Goal: Task Accomplishment & Management: Use online tool/utility

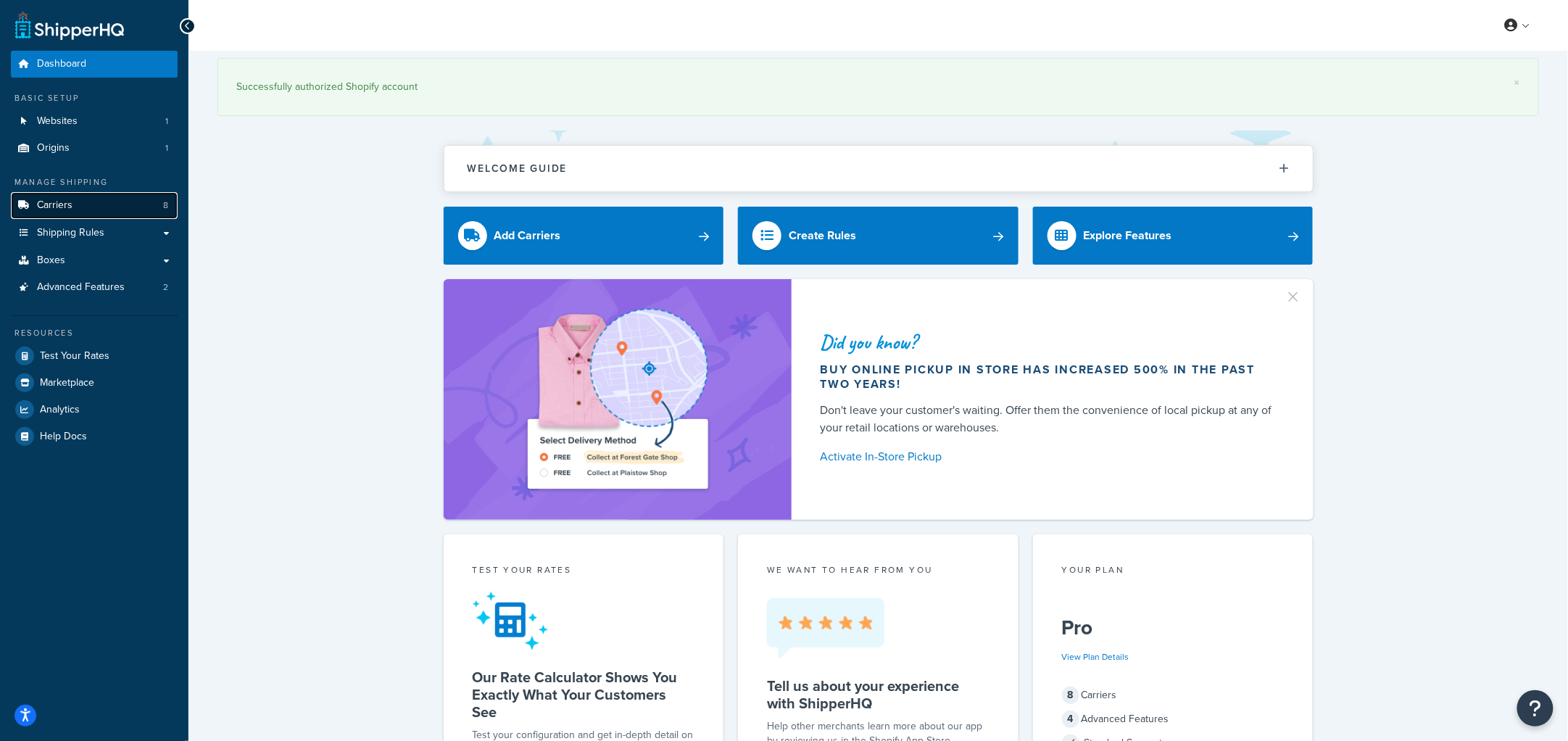
click at [86, 200] on link "Carriers 8" at bounding box center [94, 205] width 166 height 27
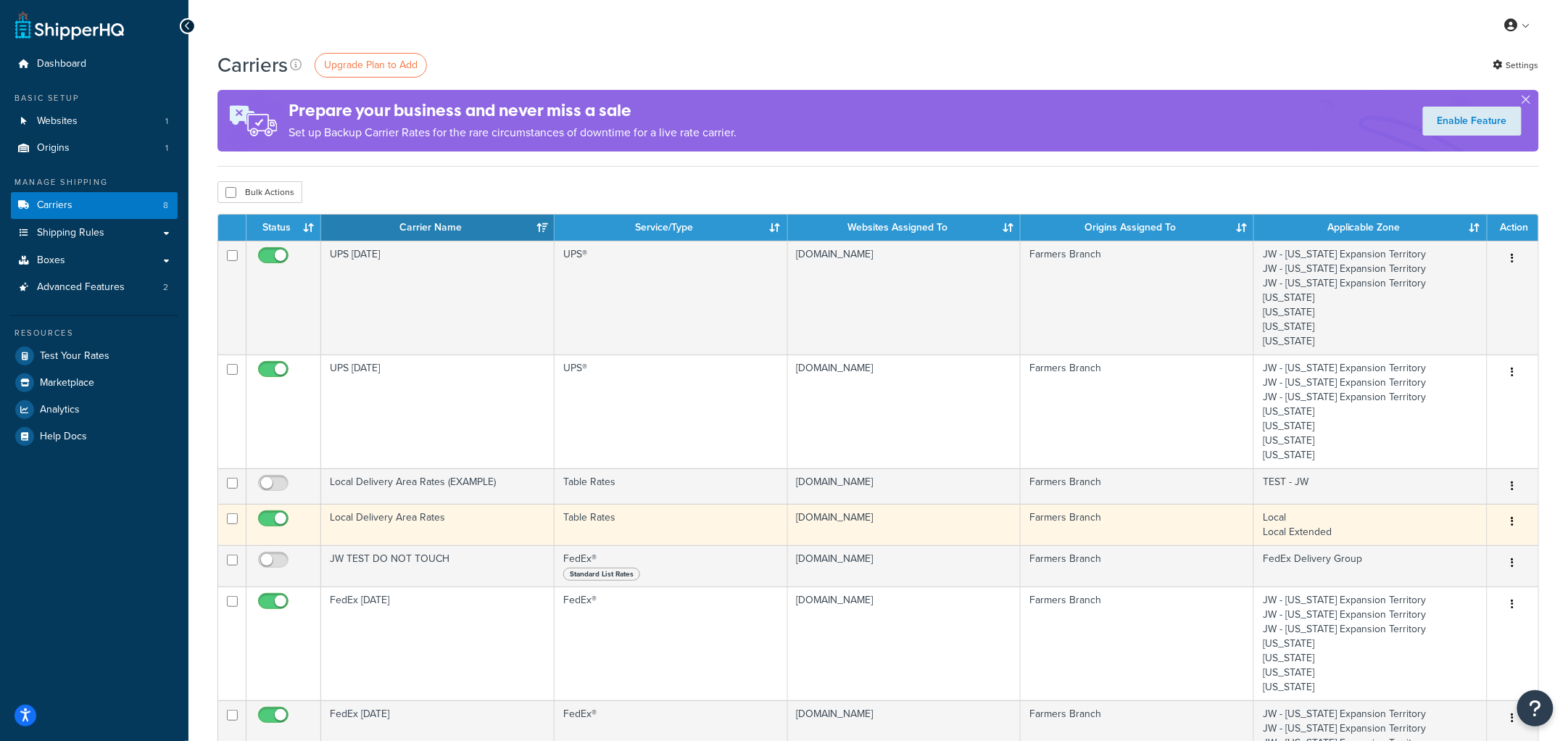
click at [507, 523] on td "Local Delivery Area Rates" at bounding box center [438, 524] width 234 height 42
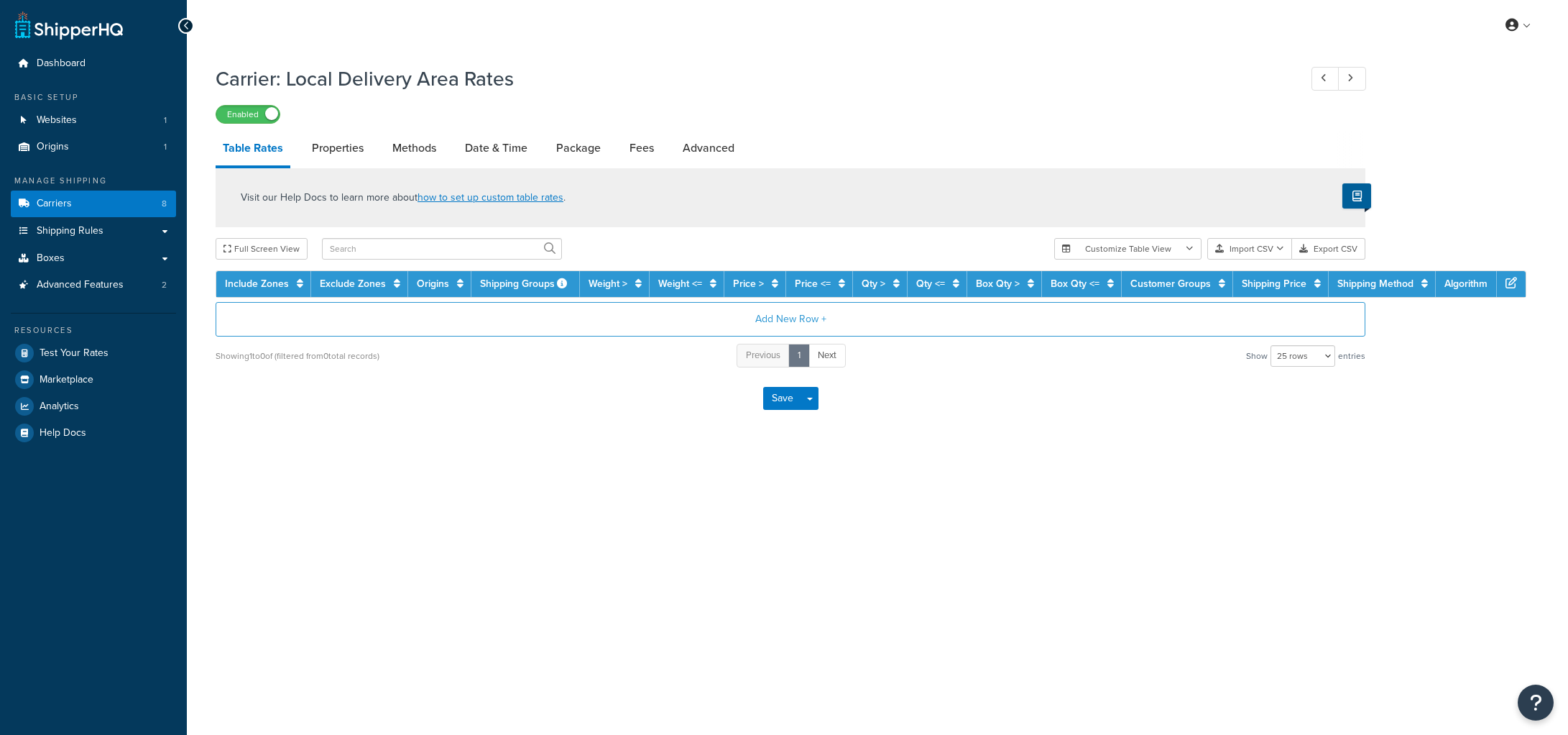
select select "25"
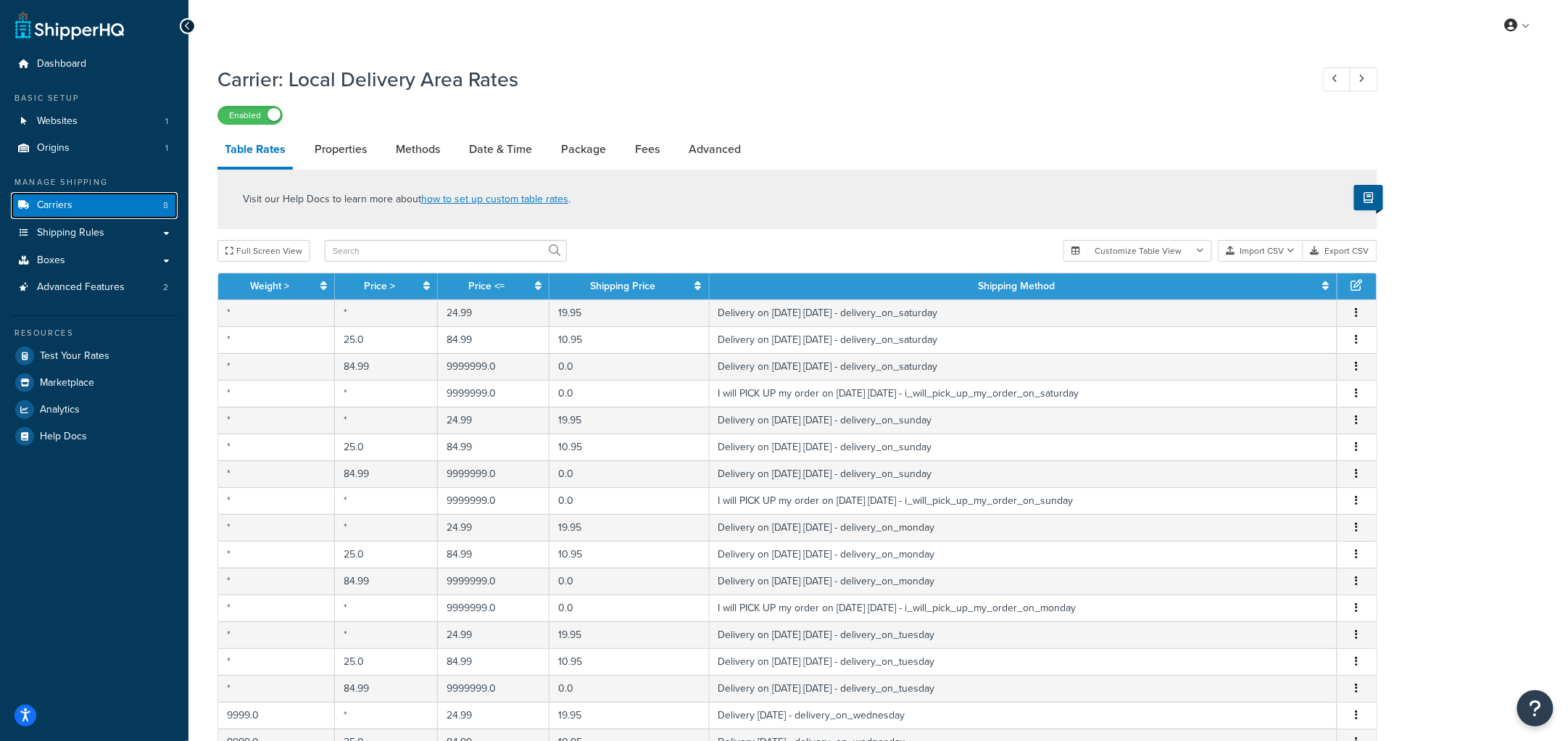
click at [78, 194] on link "Carriers 8" at bounding box center [94, 205] width 166 height 27
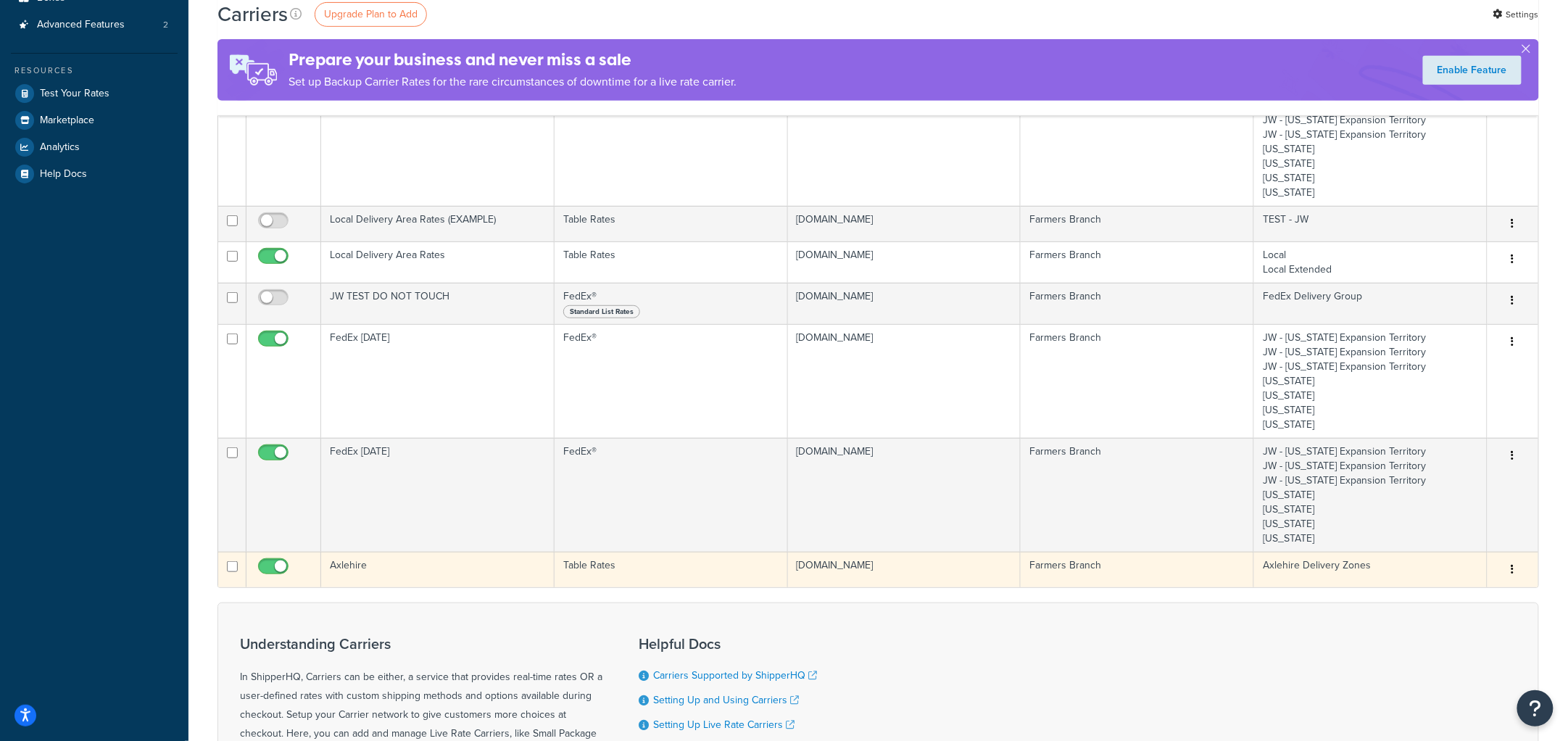
scroll to position [264, 0]
click at [357, 571] on td "Axlehire" at bounding box center [438, 568] width 234 height 35
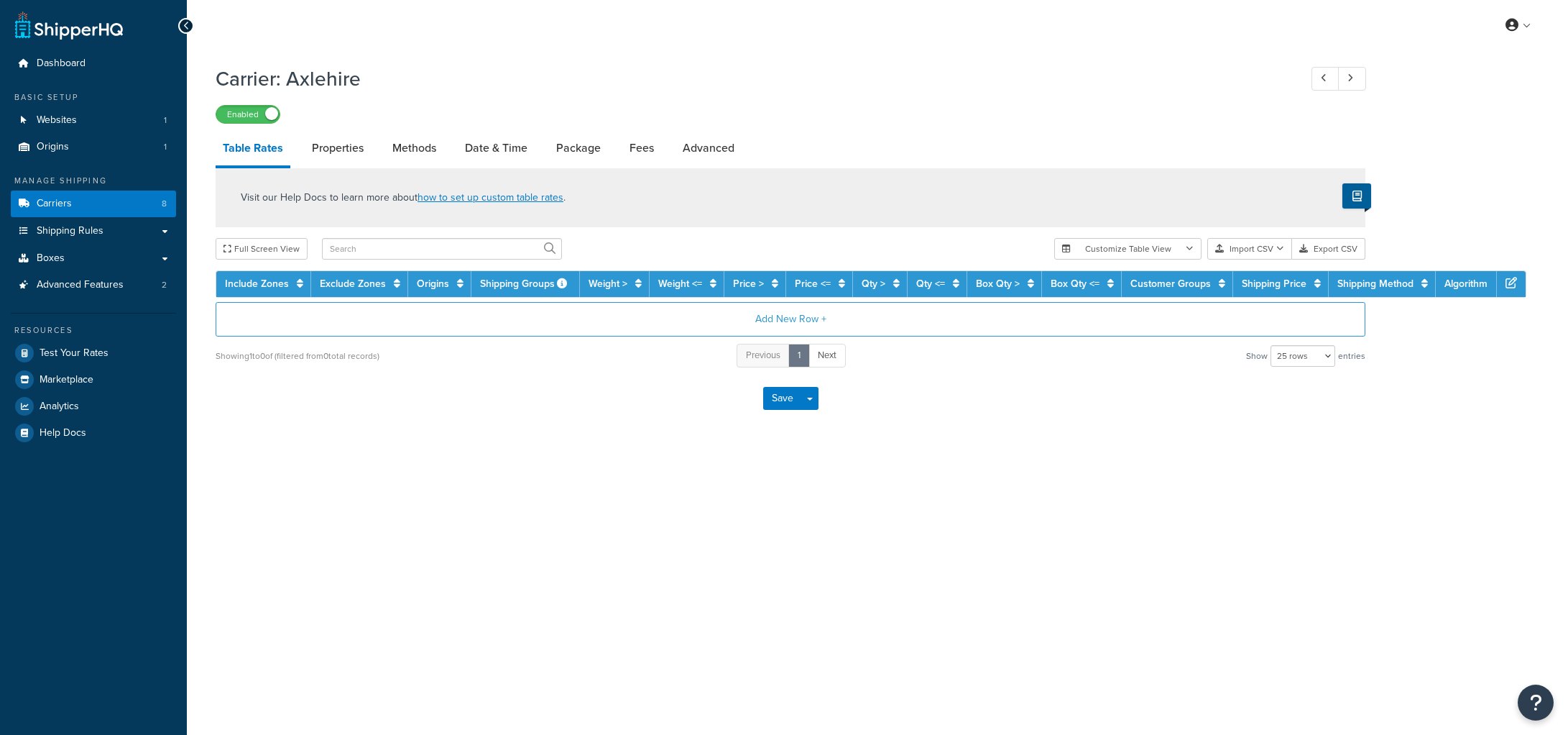
select select "25"
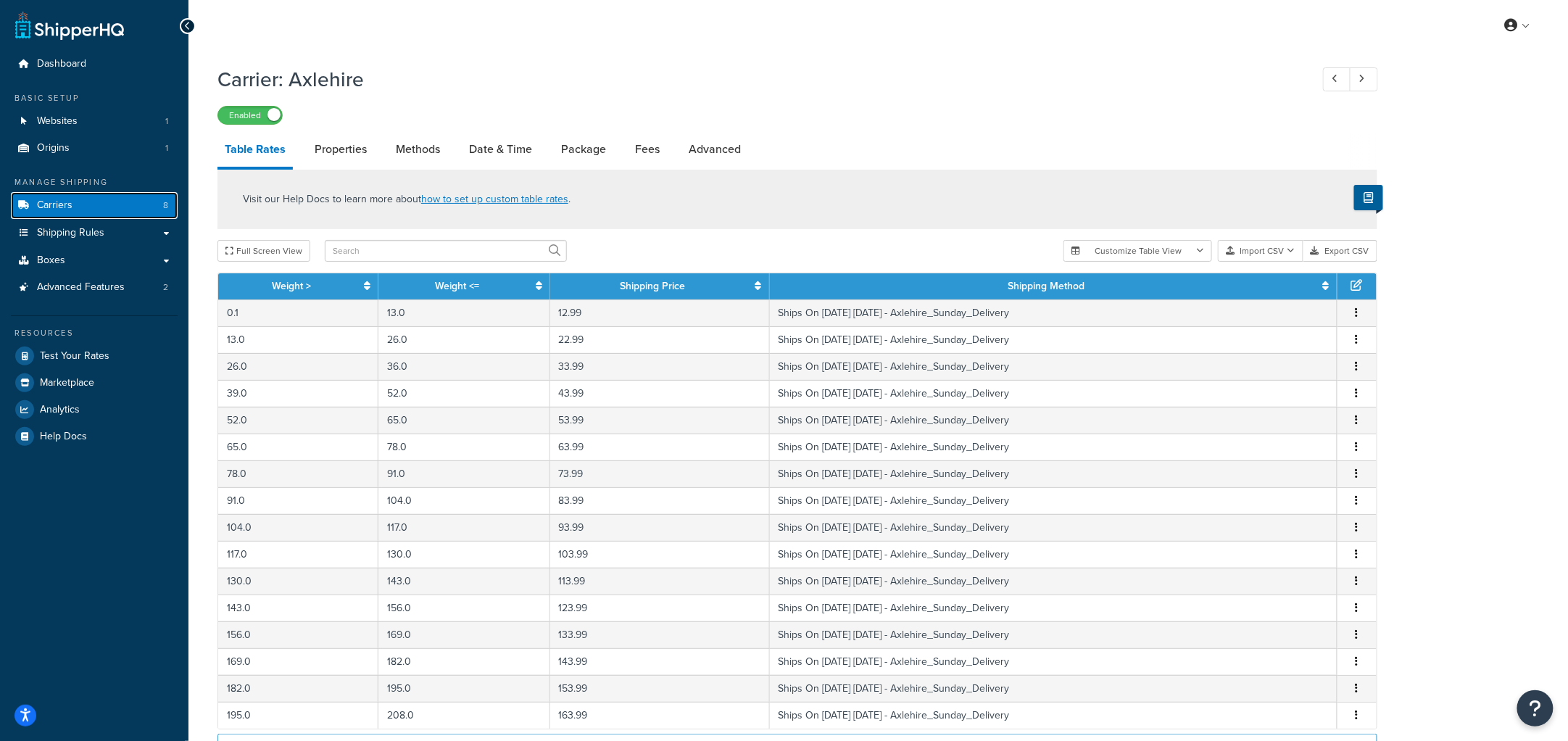
click at [116, 200] on link "Carriers 8" at bounding box center [94, 205] width 166 height 27
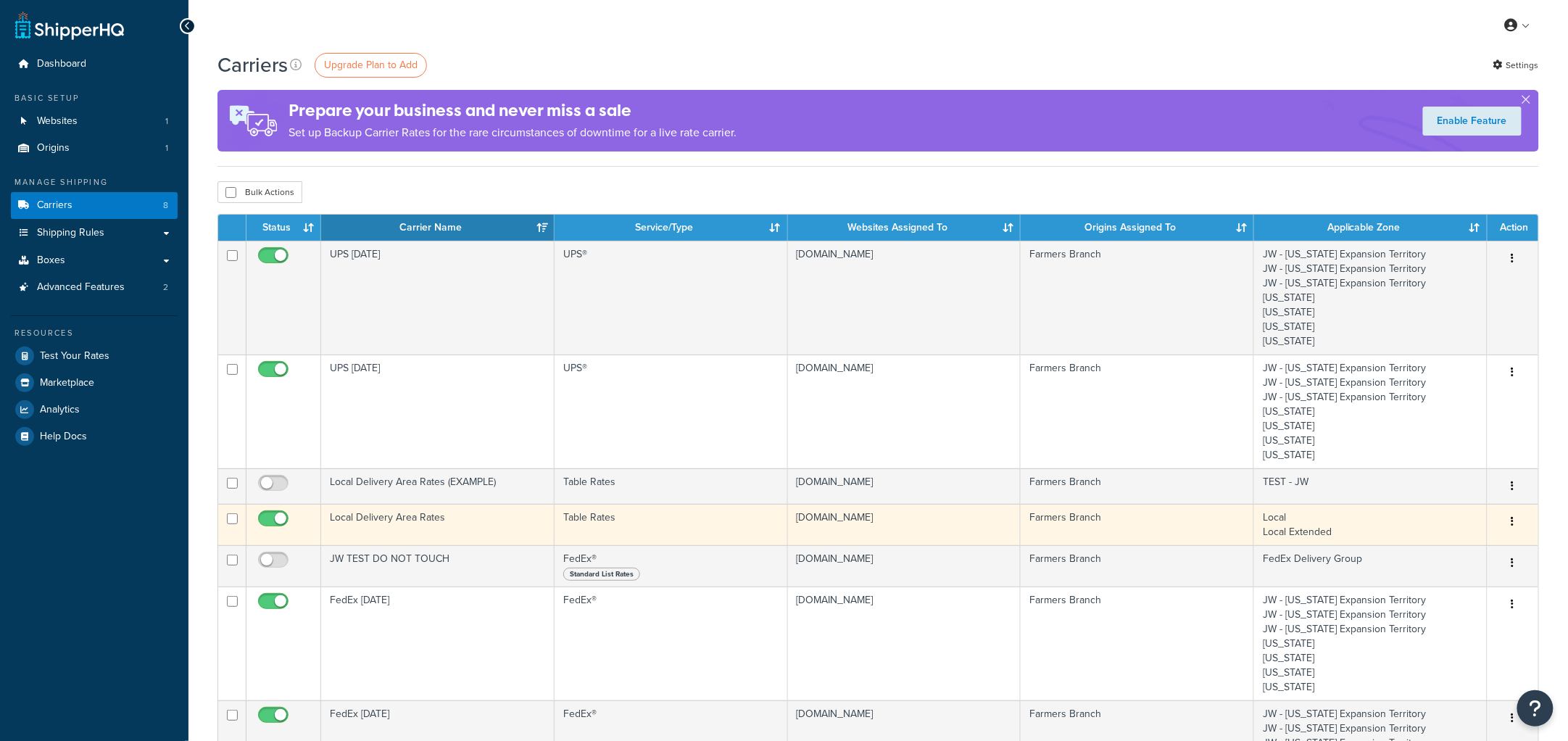
scroll to position [29, 0]
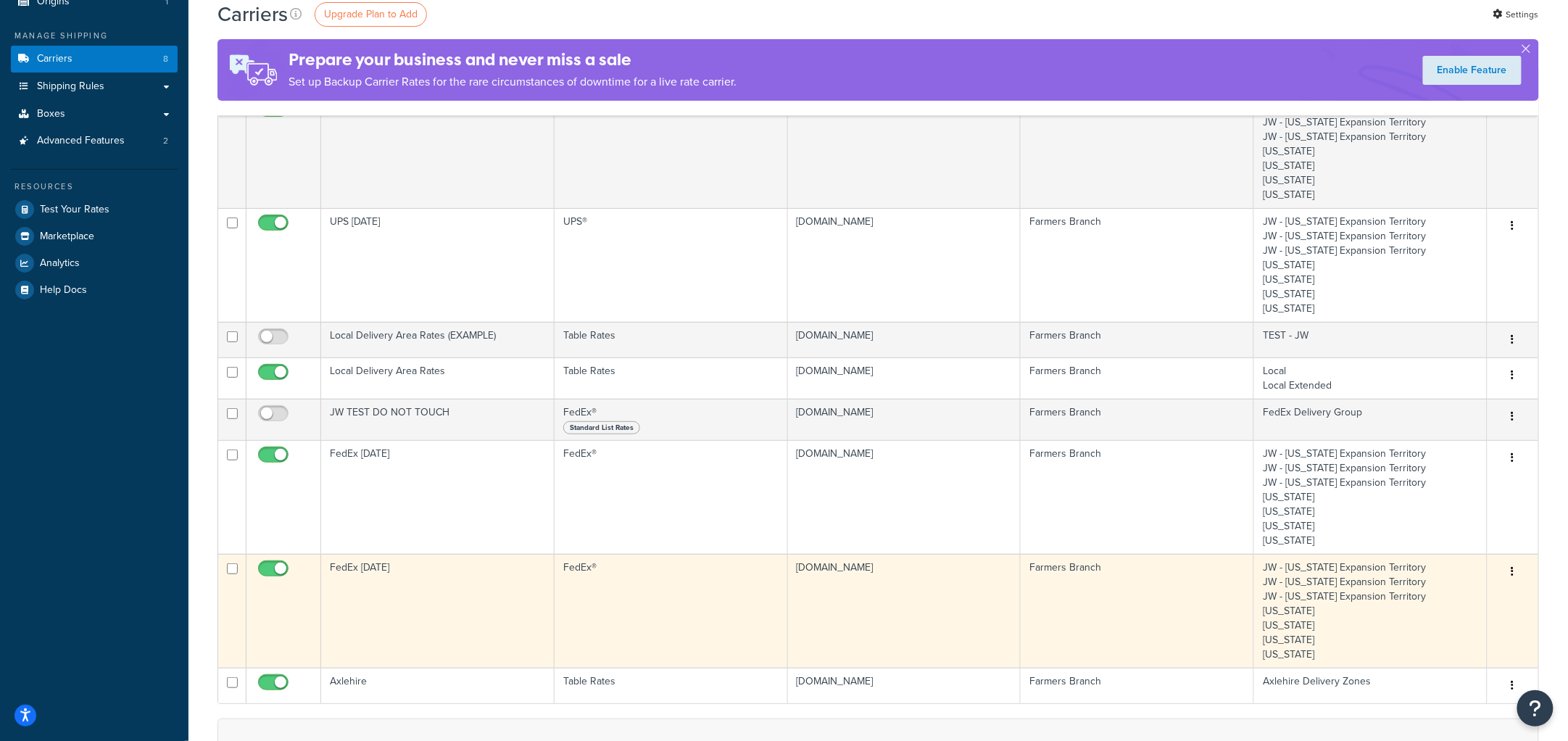
click at [414, 594] on td "FedEx Monday" at bounding box center [438, 611] width 234 height 114
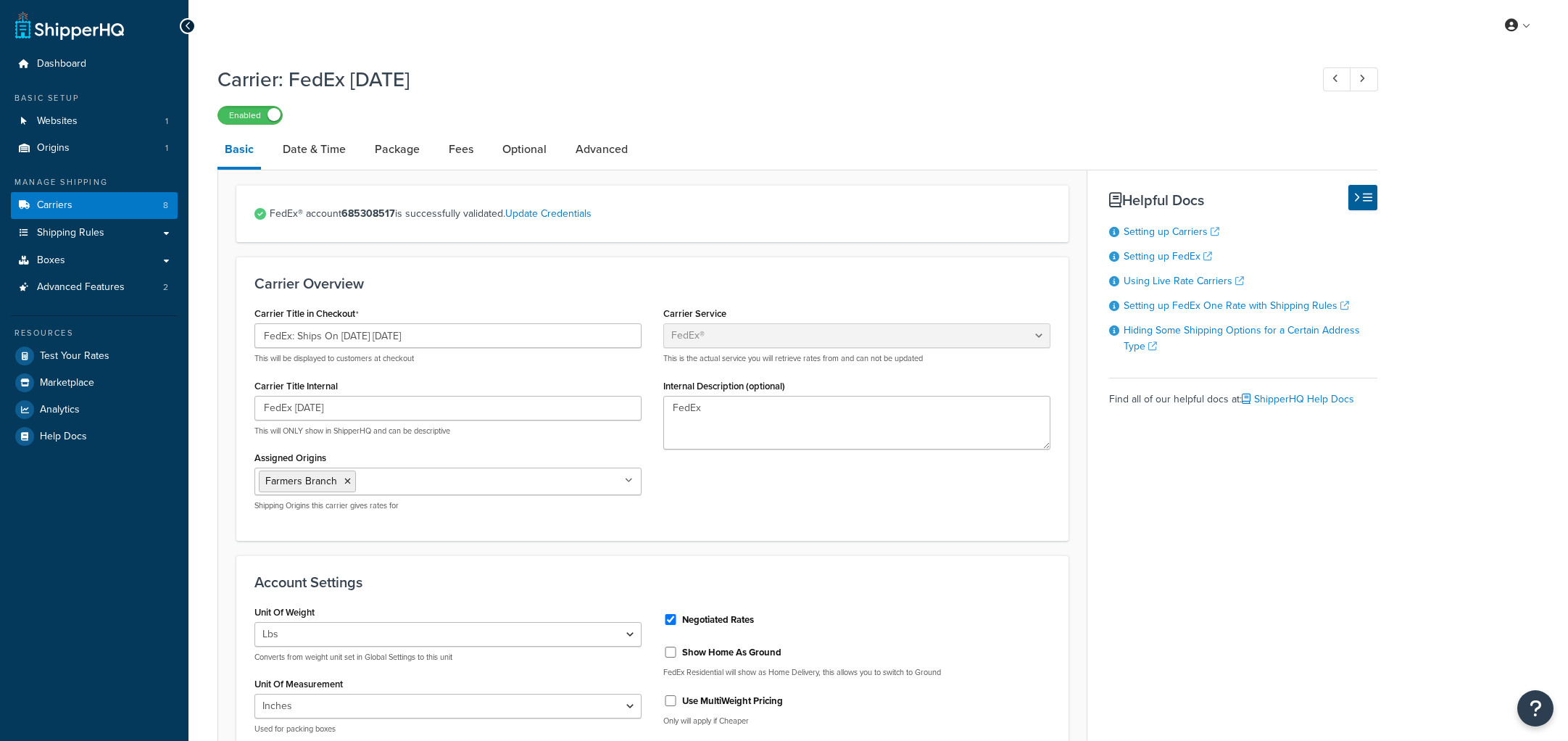
select select "fedEx"
select select "REGULAR_PICKUP"
select select "YOUR_PACKAGING"
click at [106, 197] on link "Carriers 8" at bounding box center [94, 205] width 166 height 27
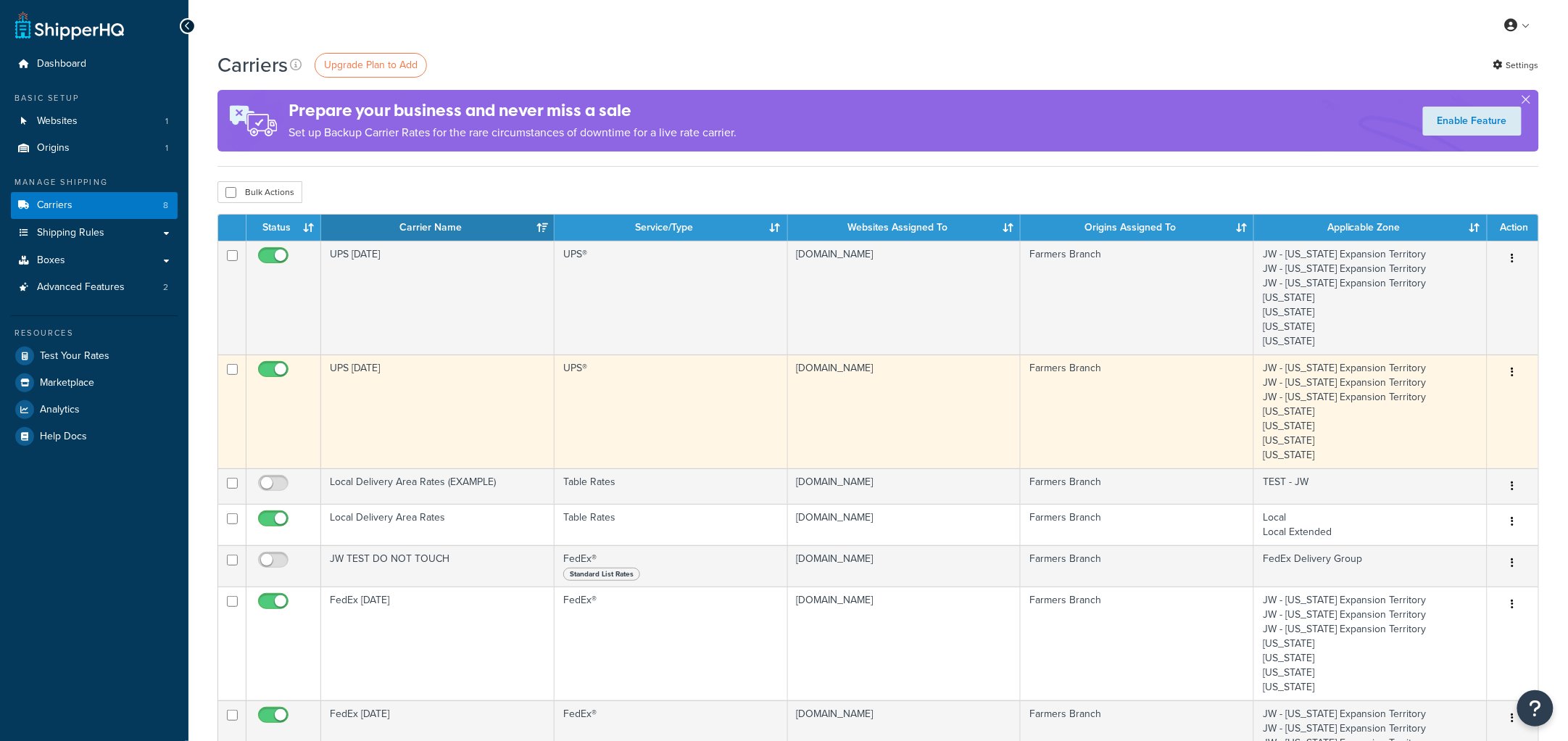
click at [450, 385] on td "UPS [DATE]" at bounding box center [438, 411] width 234 height 114
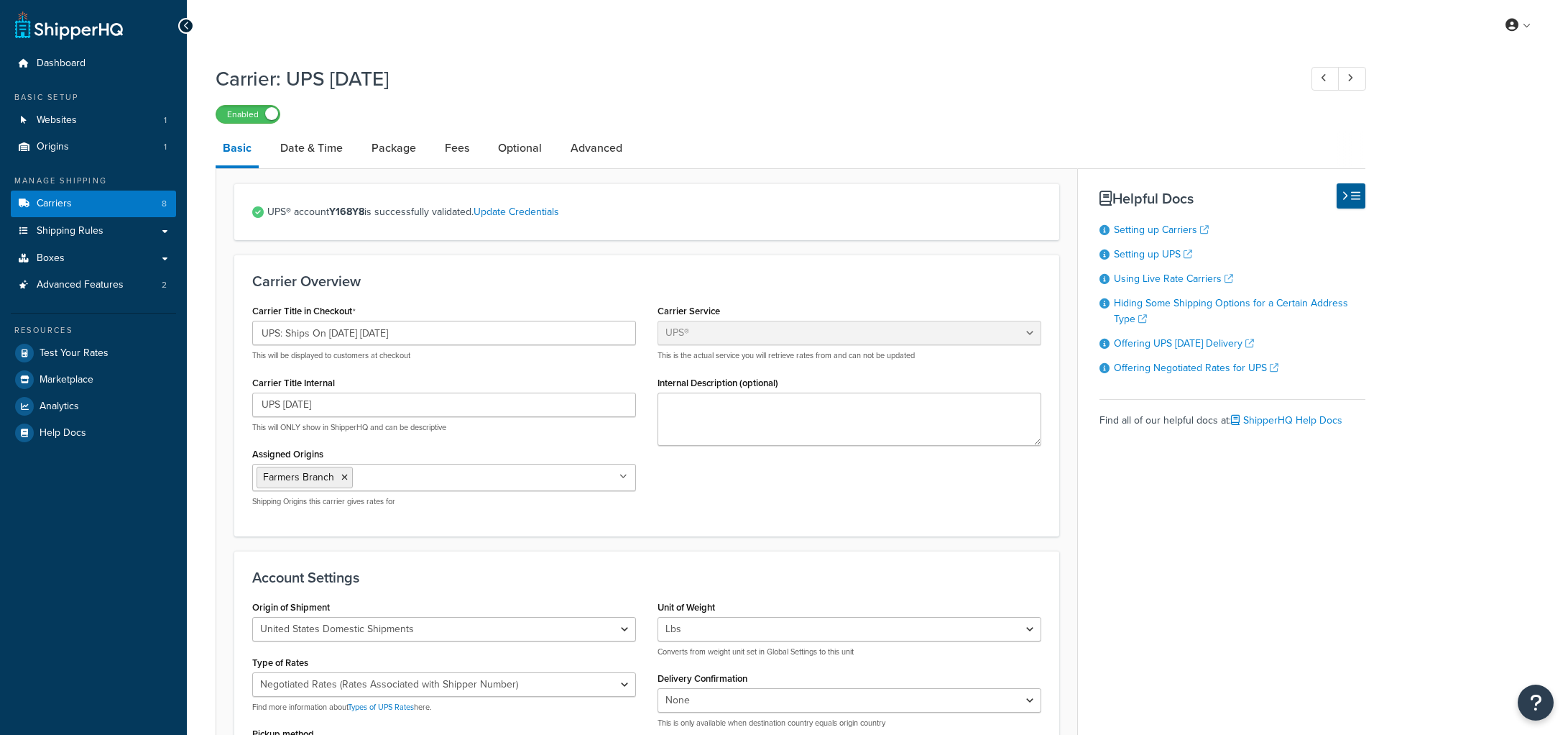
select select "ups"
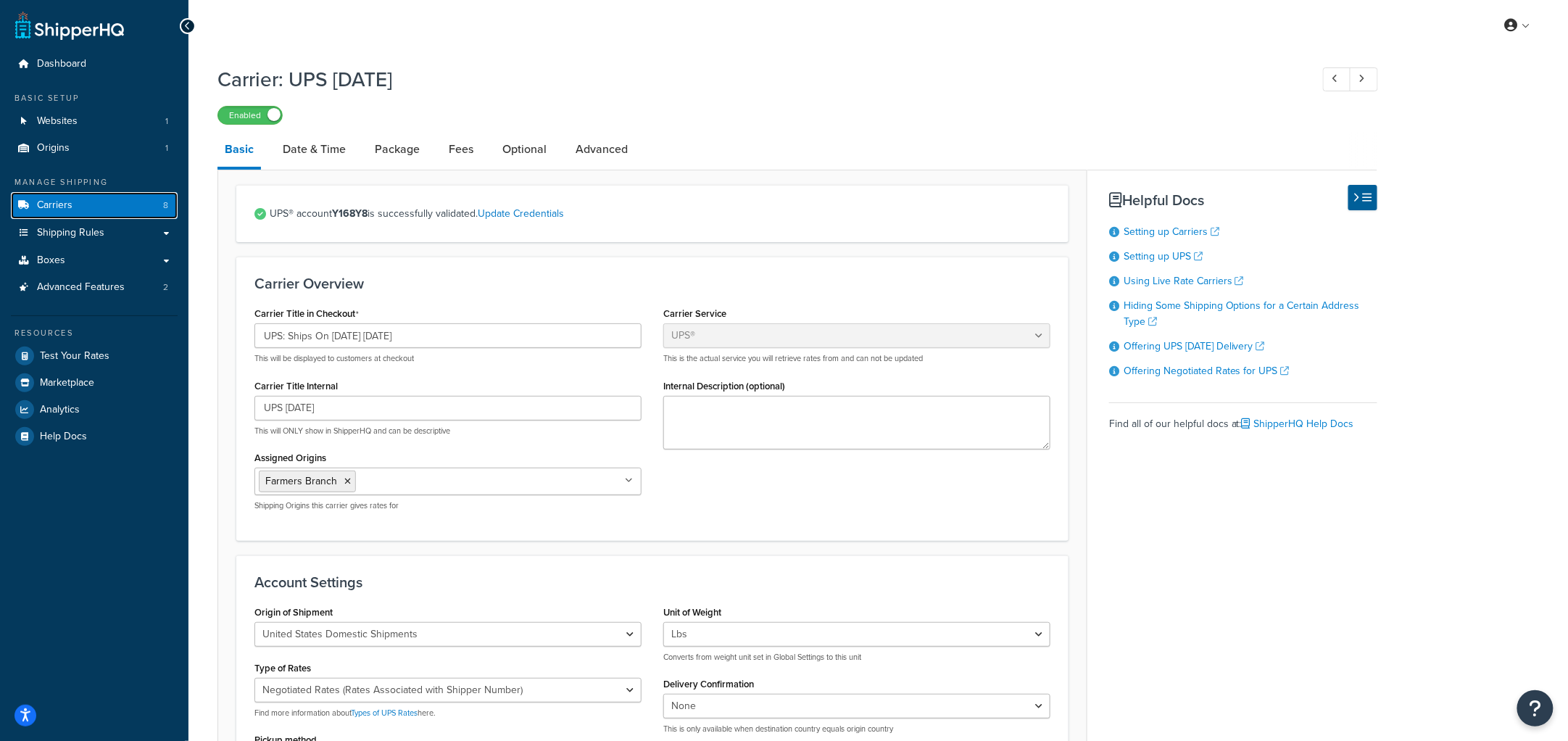
click at [127, 200] on link "Carriers 8" at bounding box center [94, 205] width 166 height 27
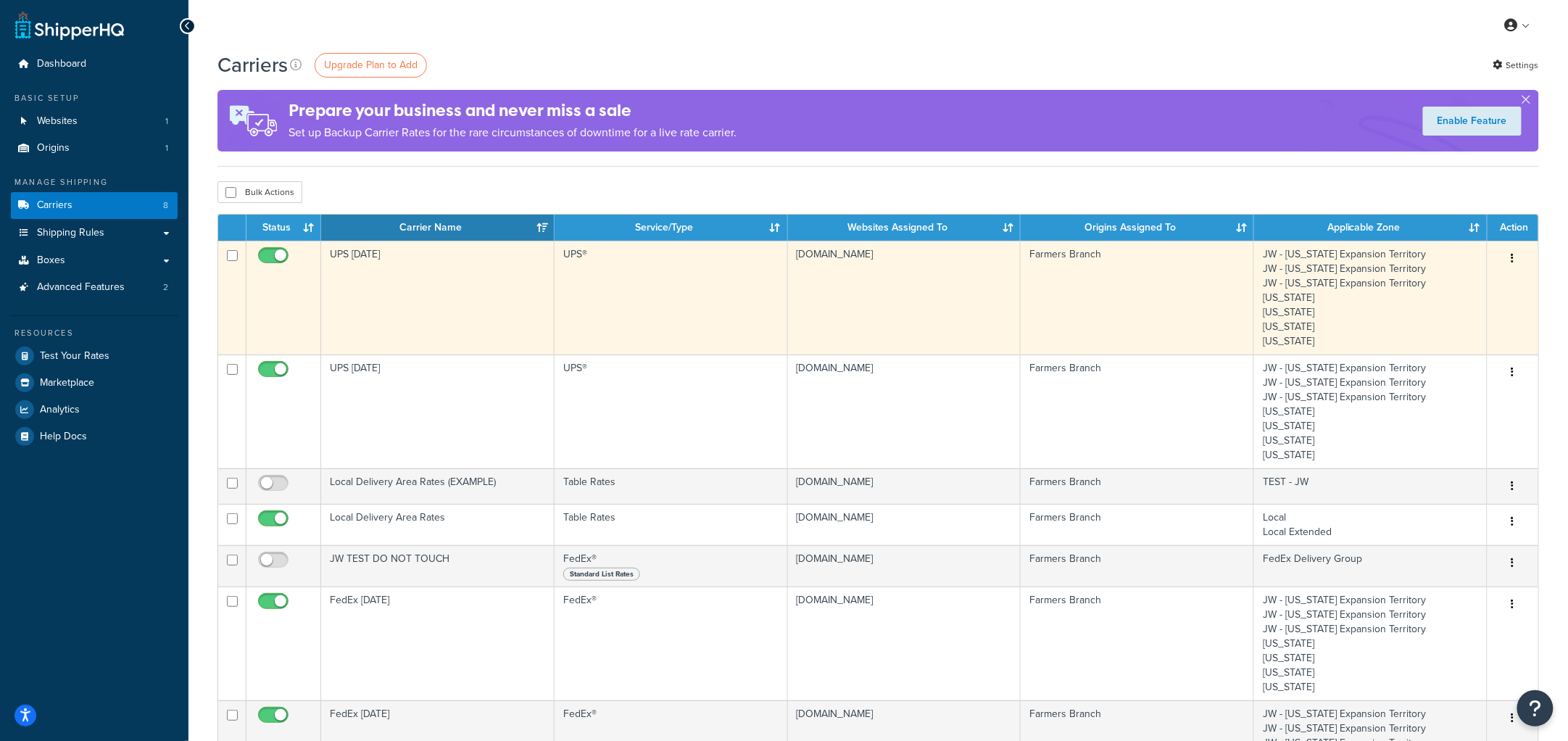
click at [403, 269] on td "UPS [DATE]" at bounding box center [438, 298] width 234 height 114
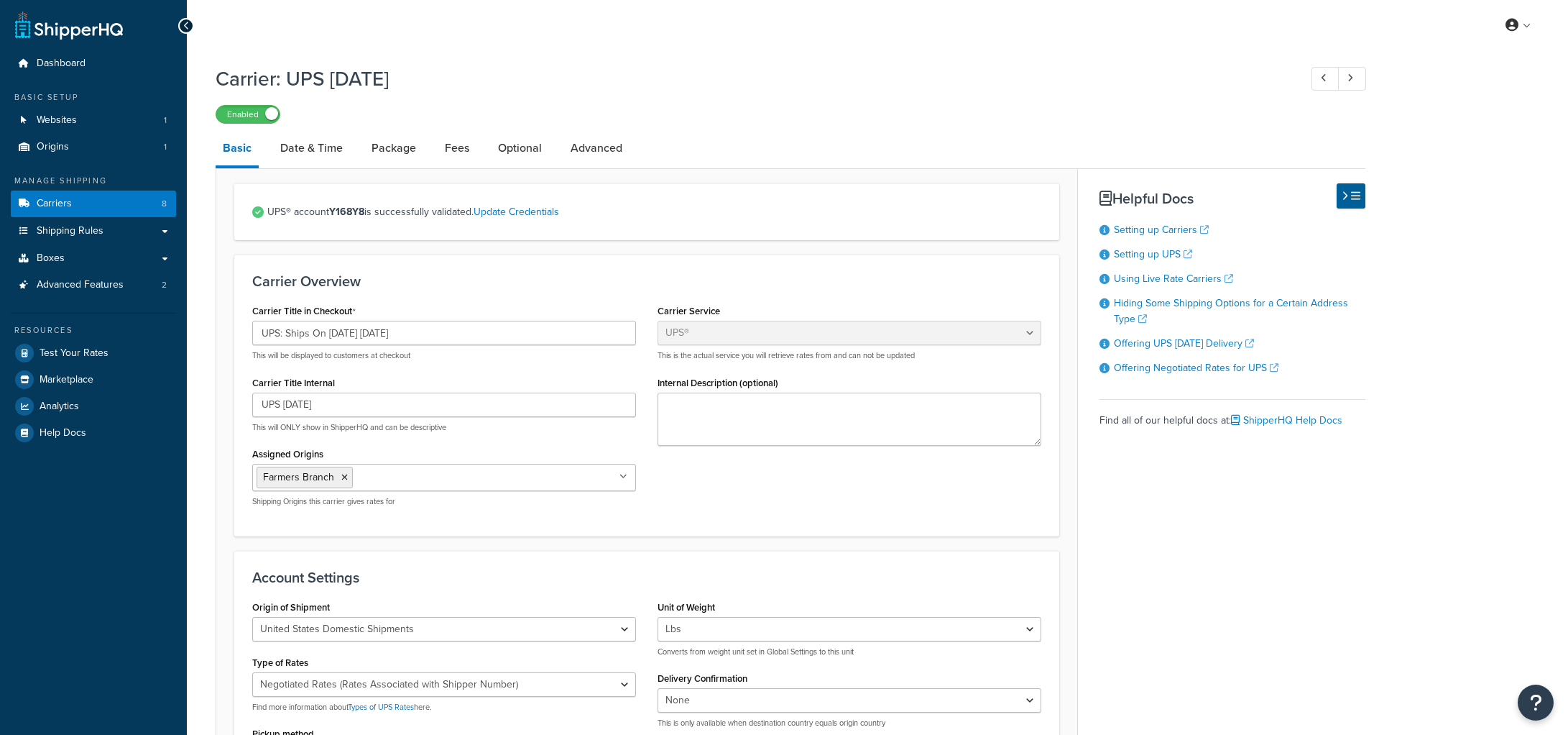
select select "ups"
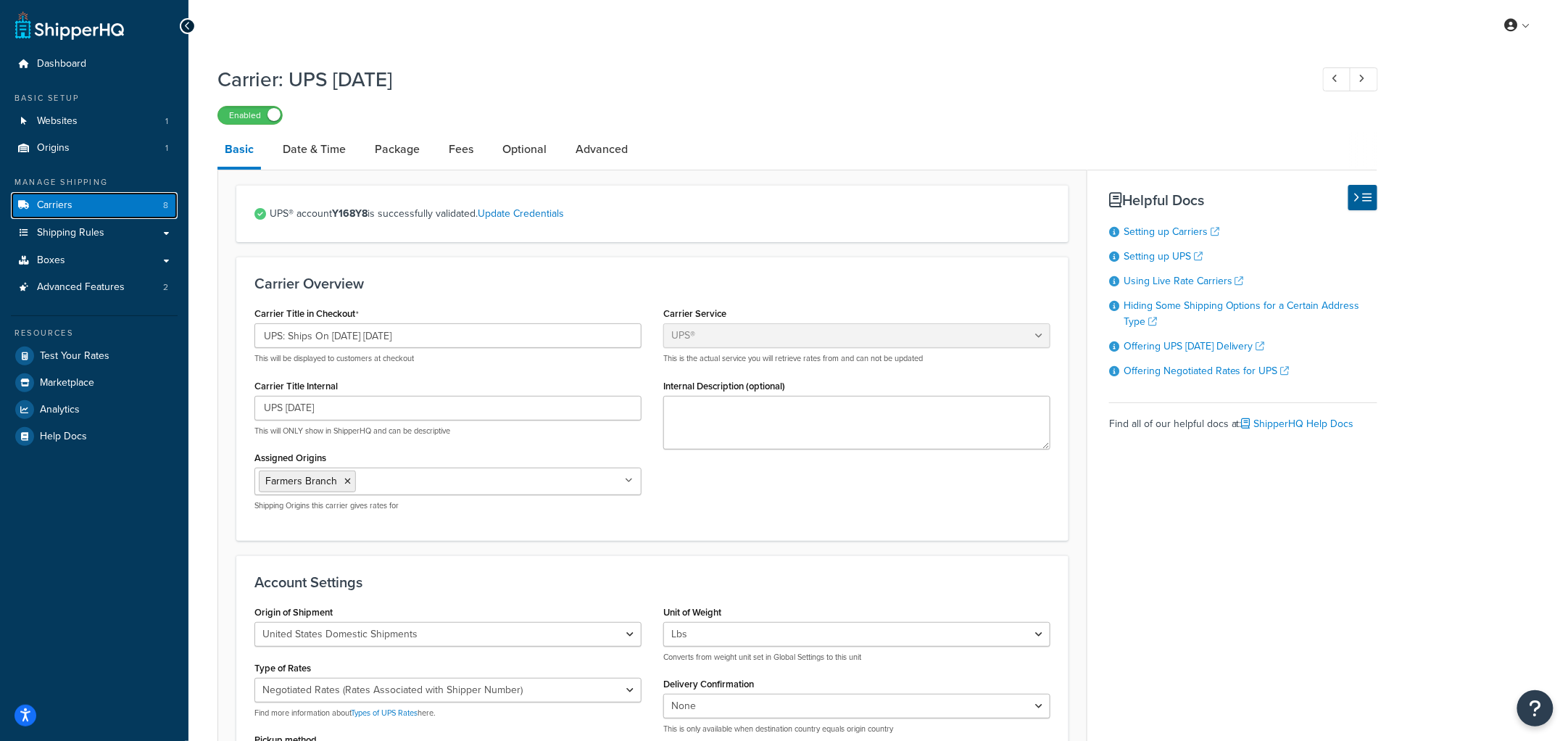
click at [93, 200] on link "Carriers 8" at bounding box center [94, 205] width 166 height 27
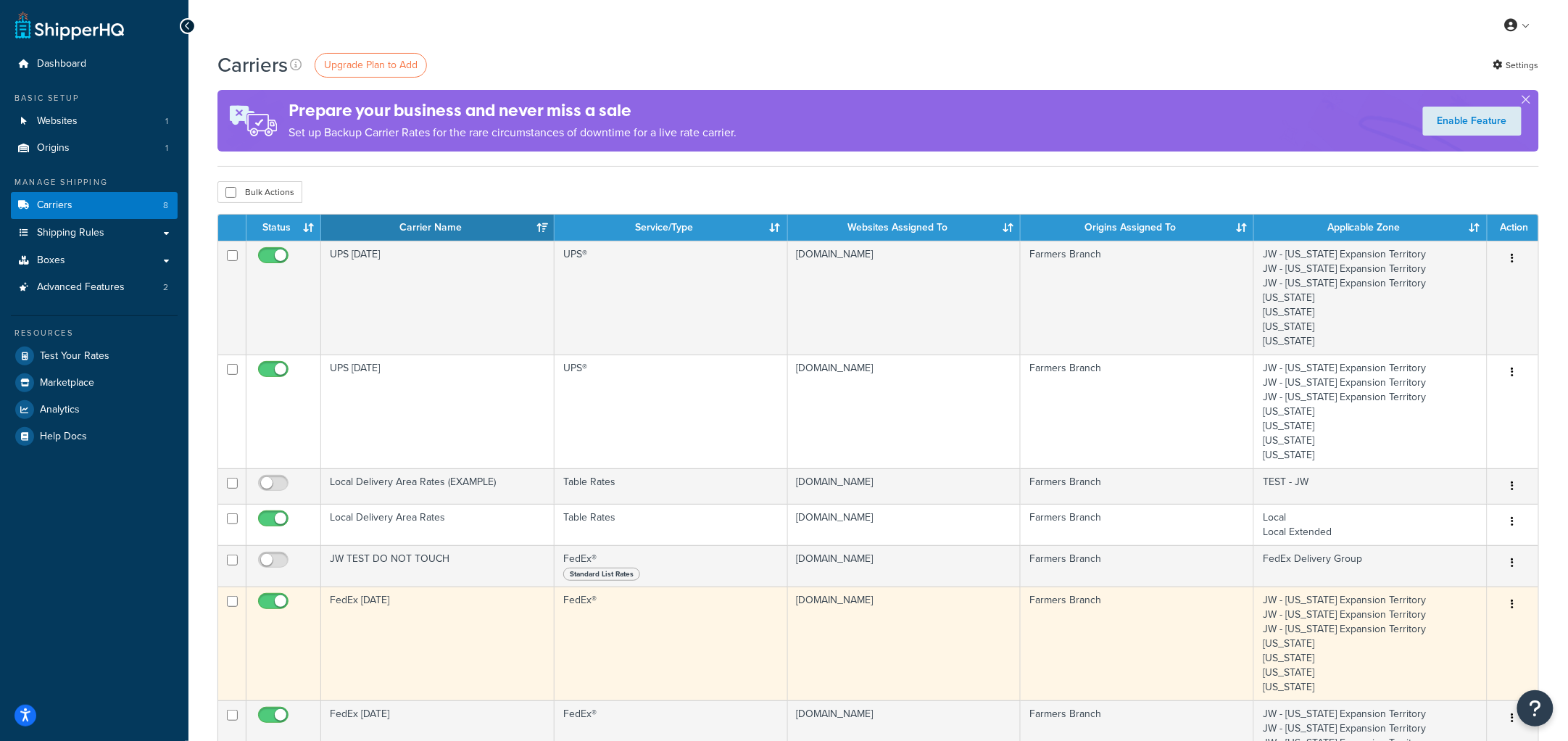
click at [415, 636] on td "FedEx [DATE]" at bounding box center [438, 643] width 234 height 114
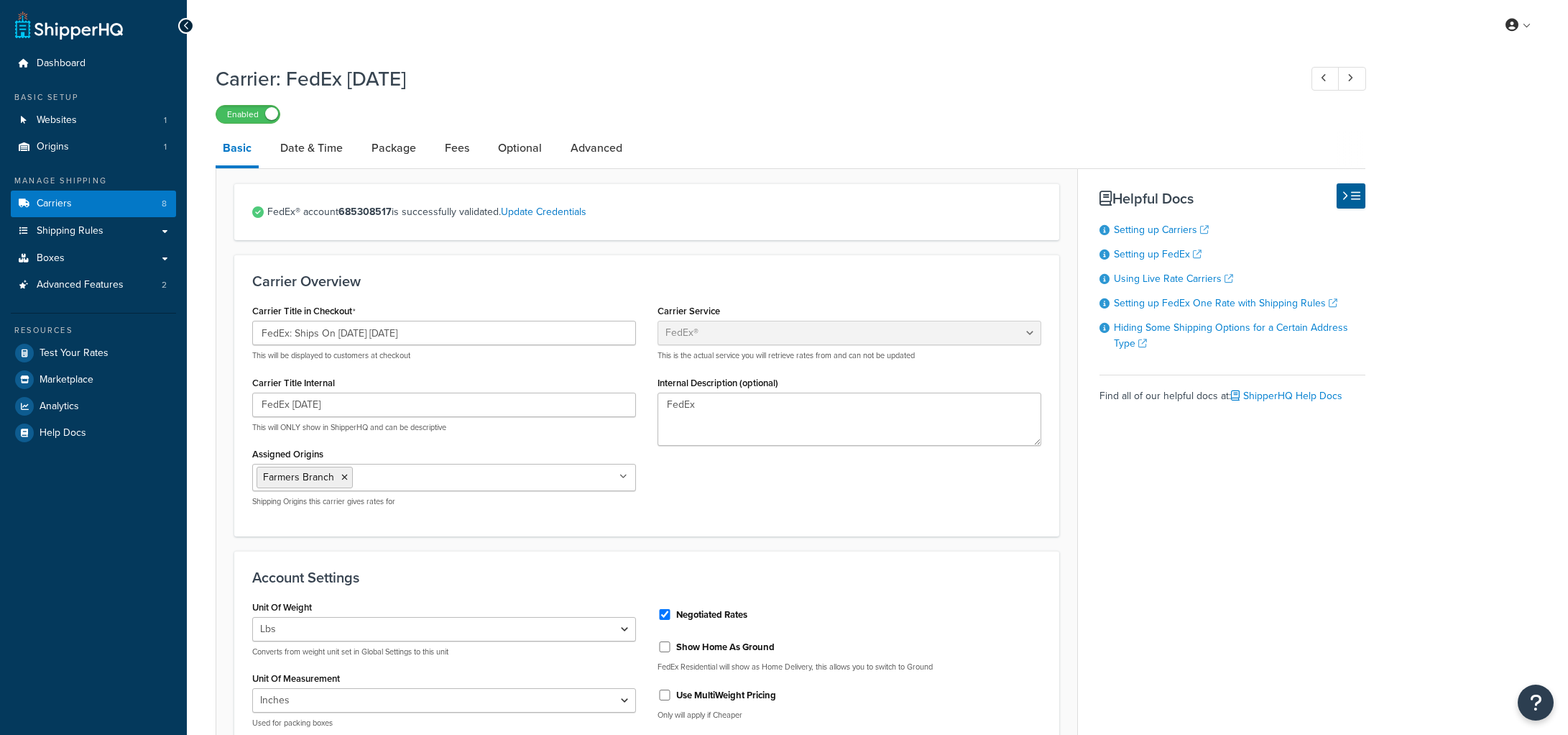
select select "fedEx"
select select "REGULAR_PICKUP"
select select "YOUR_PACKAGING"
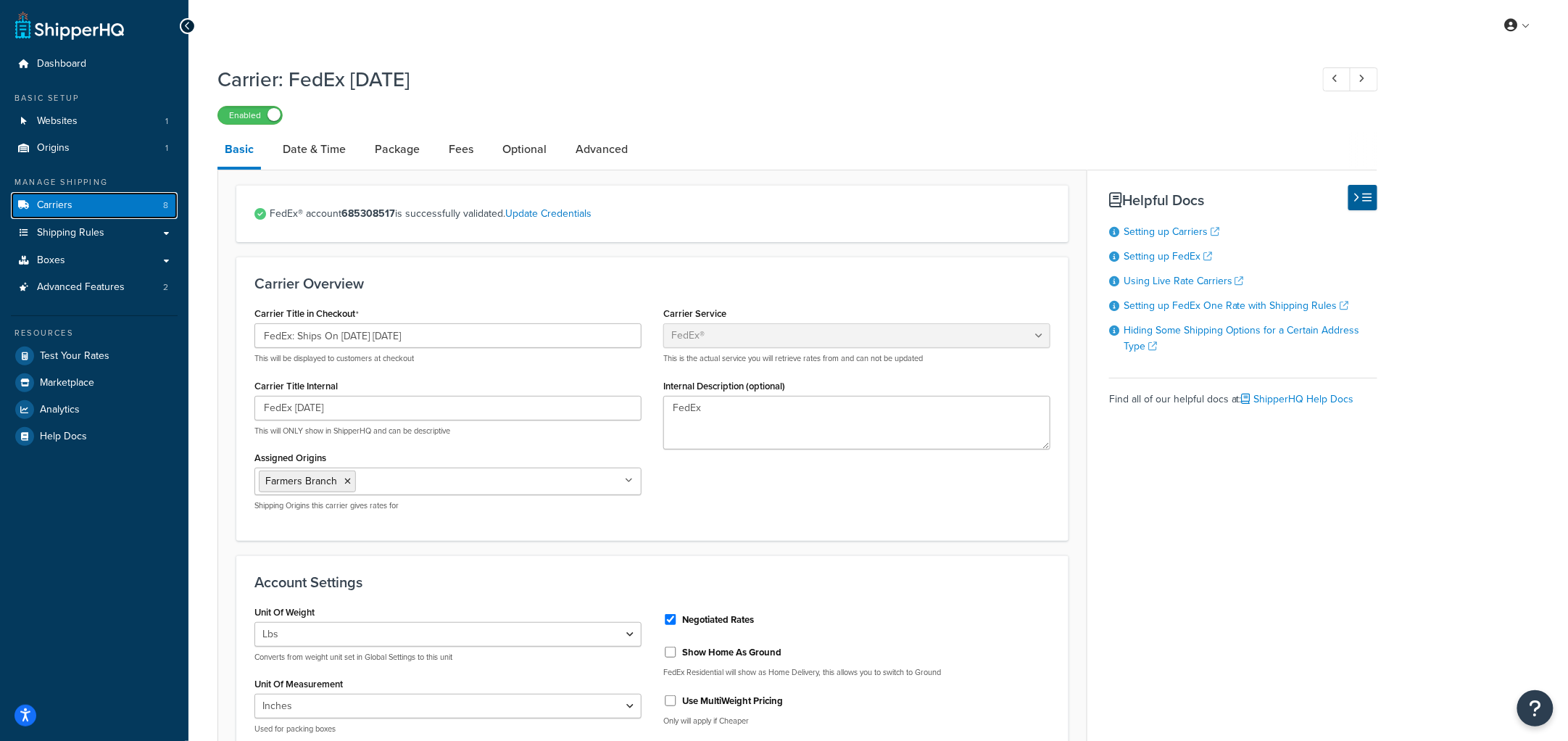
click at [67, 202] on span "Carriers" at bounding box center [55, 205] width 35 height 12
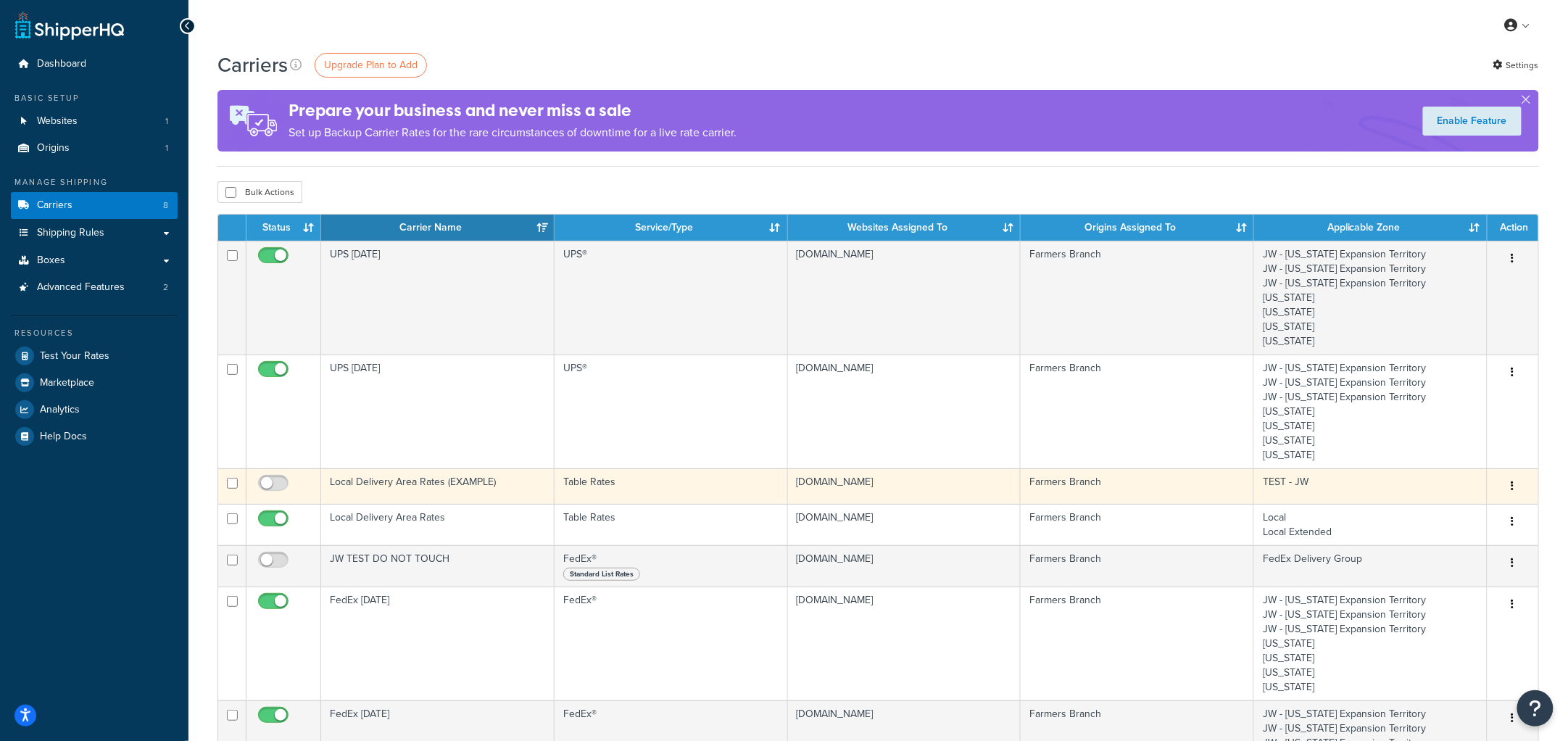
click at [346, 477] on td "Local Delivery Area Rates (EXAMPLE)" at bounding box center [438, 486] width 234 height 35
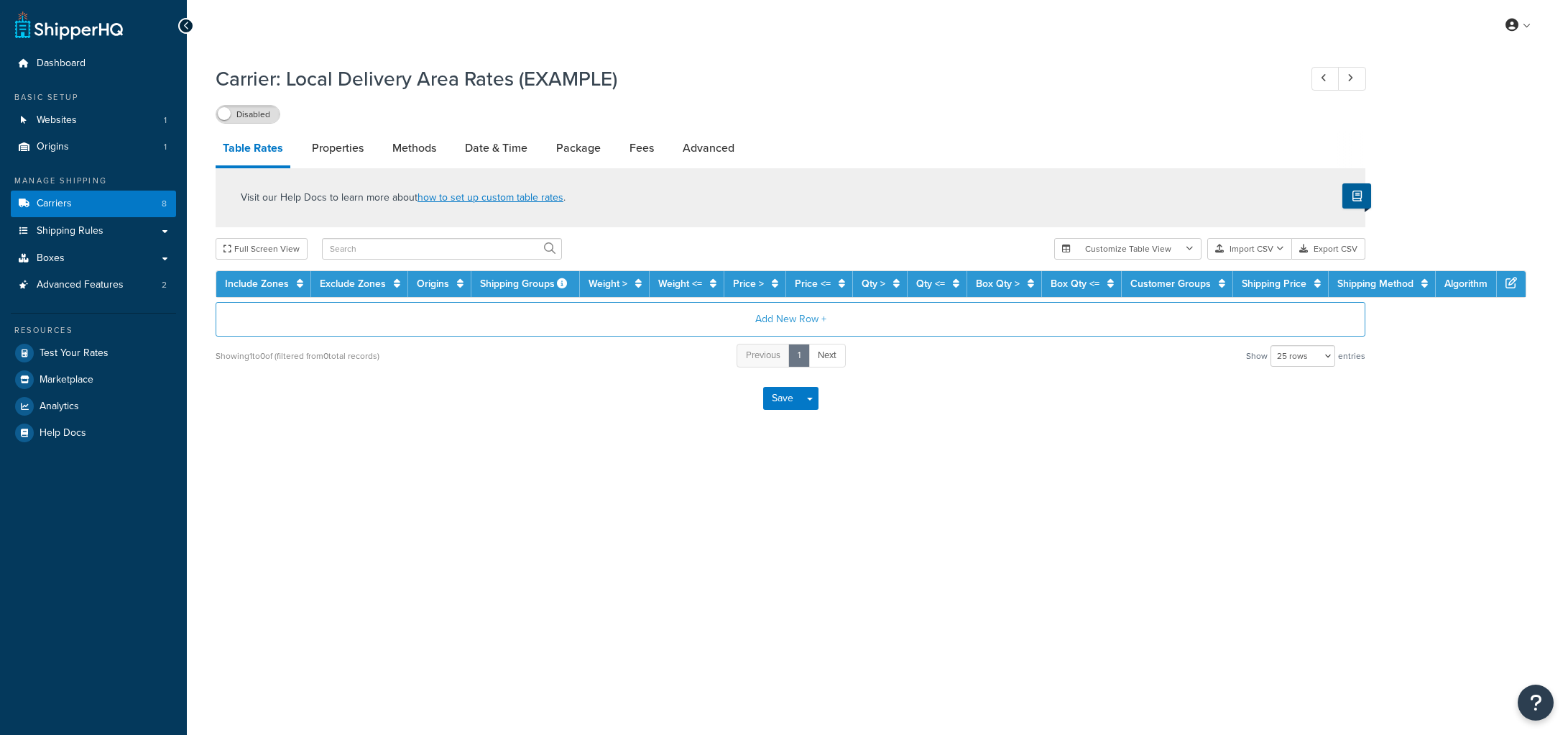
select select "25"
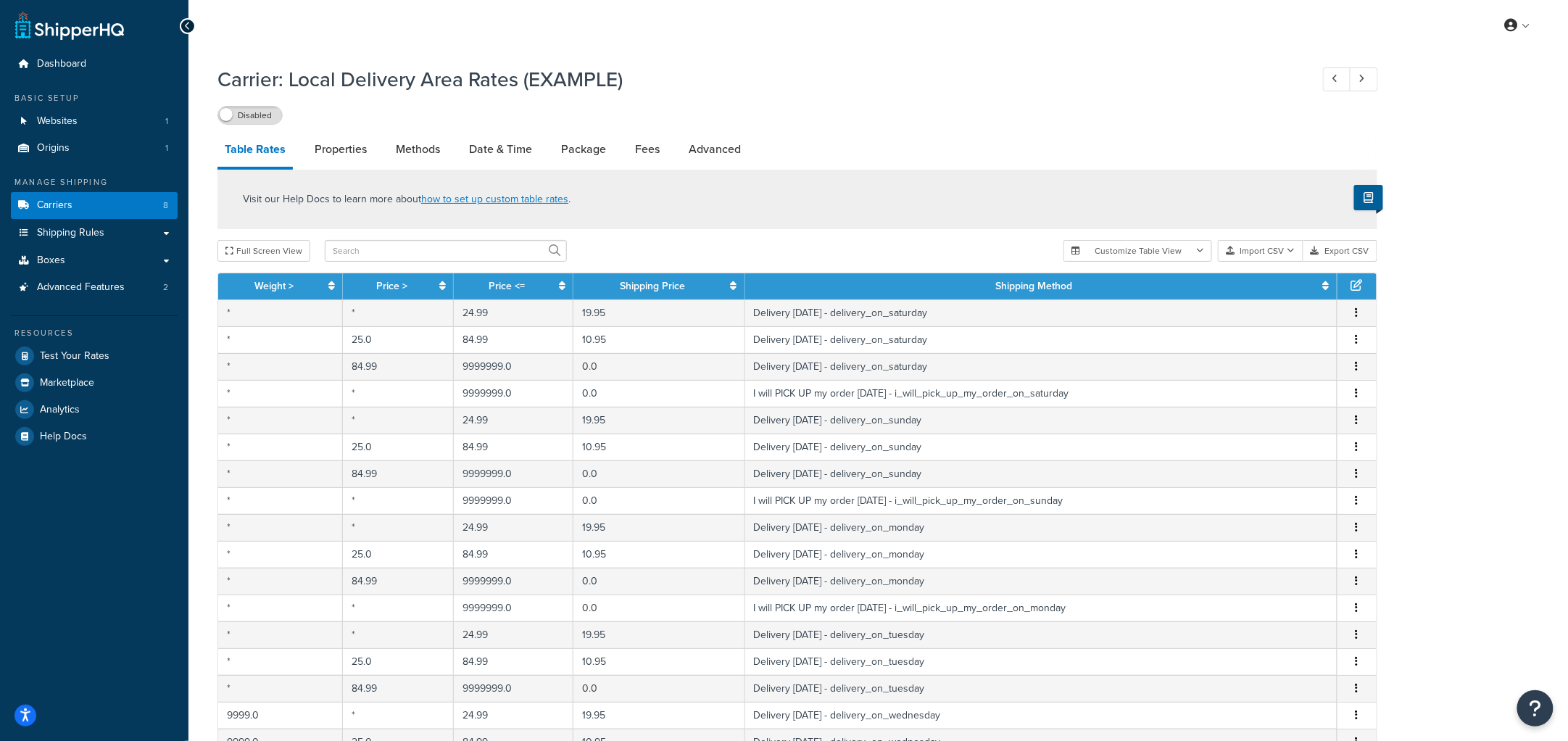
click at [228, 110] on span at bounding box center [226, 115] width 13 height 13
click at [946, 123] on div "Enabled" at bounding box center [797, 115] width 1161 height 20
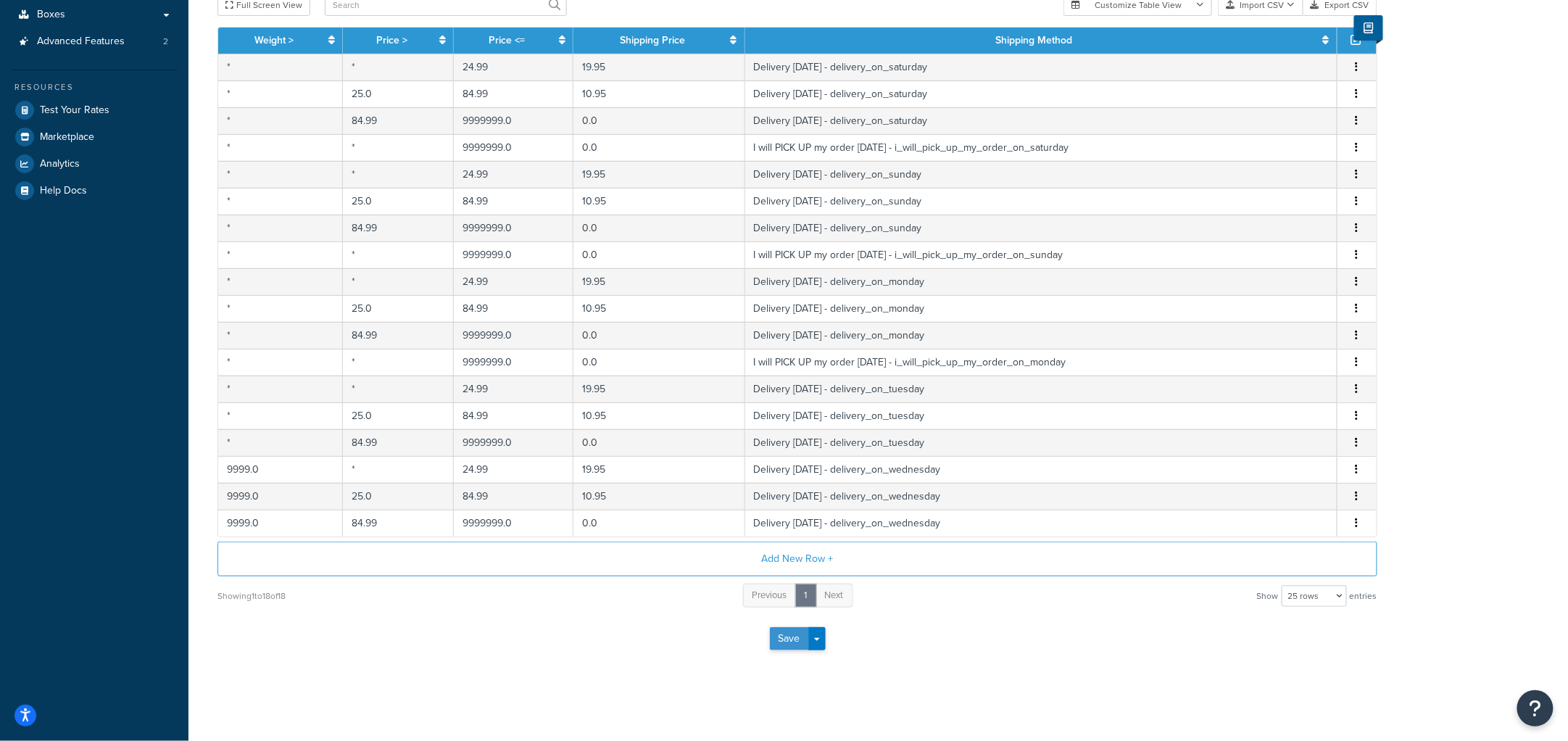
click at [774, 649] on button "Save" at bounding box center [789, 638] width 39 height 23
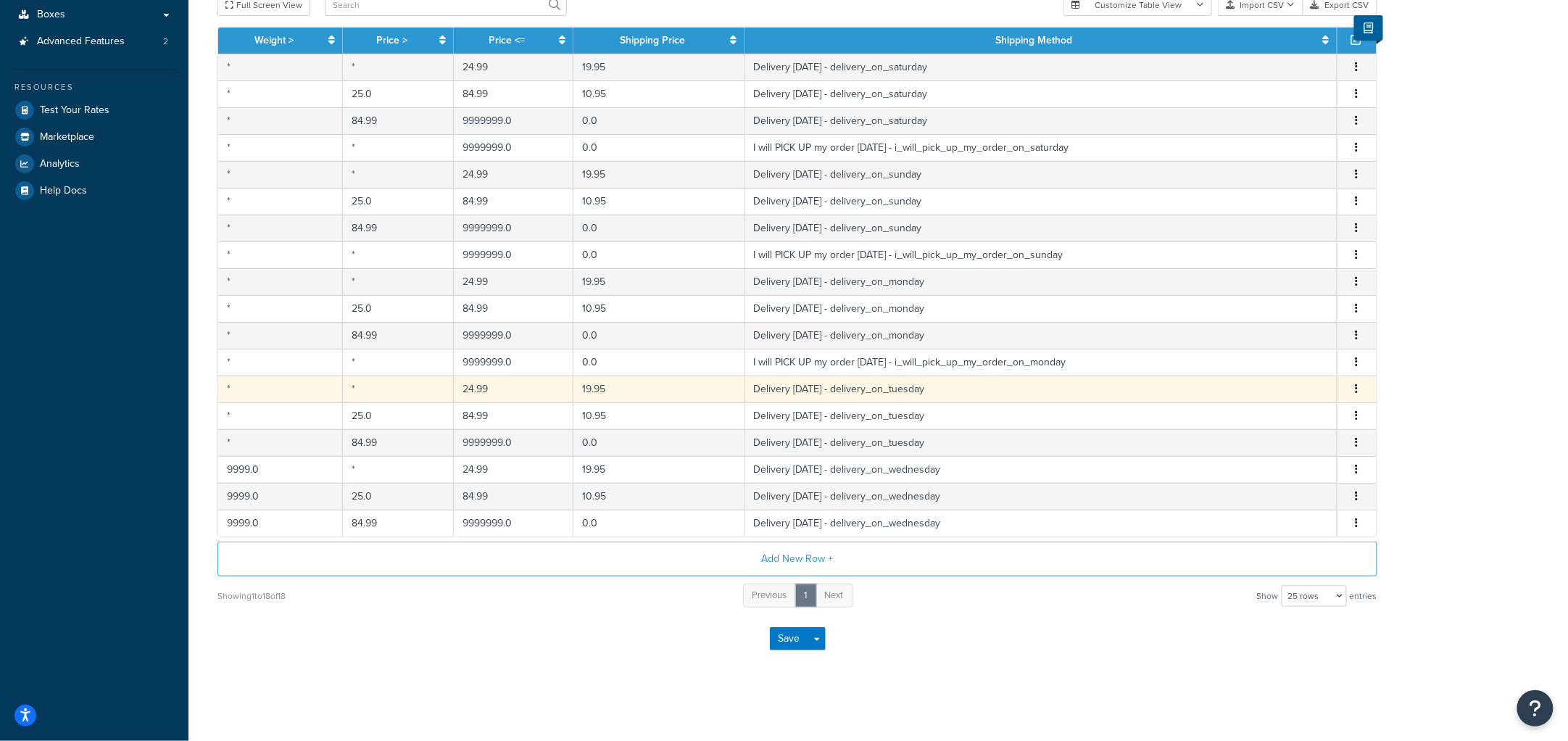
scroll to position [0, 0]
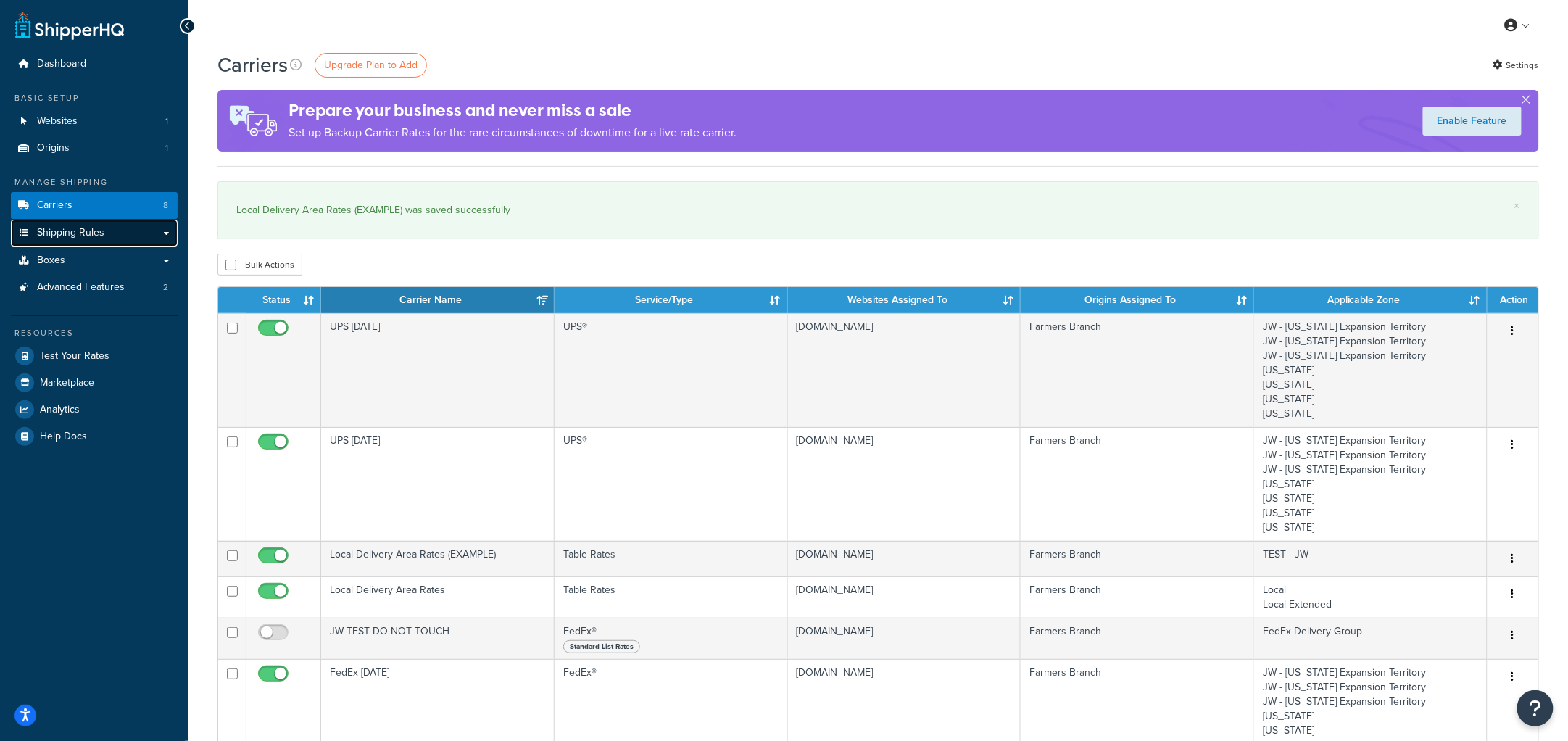
click at [75, 228] on span "Shipping Rules" at bounding box center [70, 233] width 67 height 12
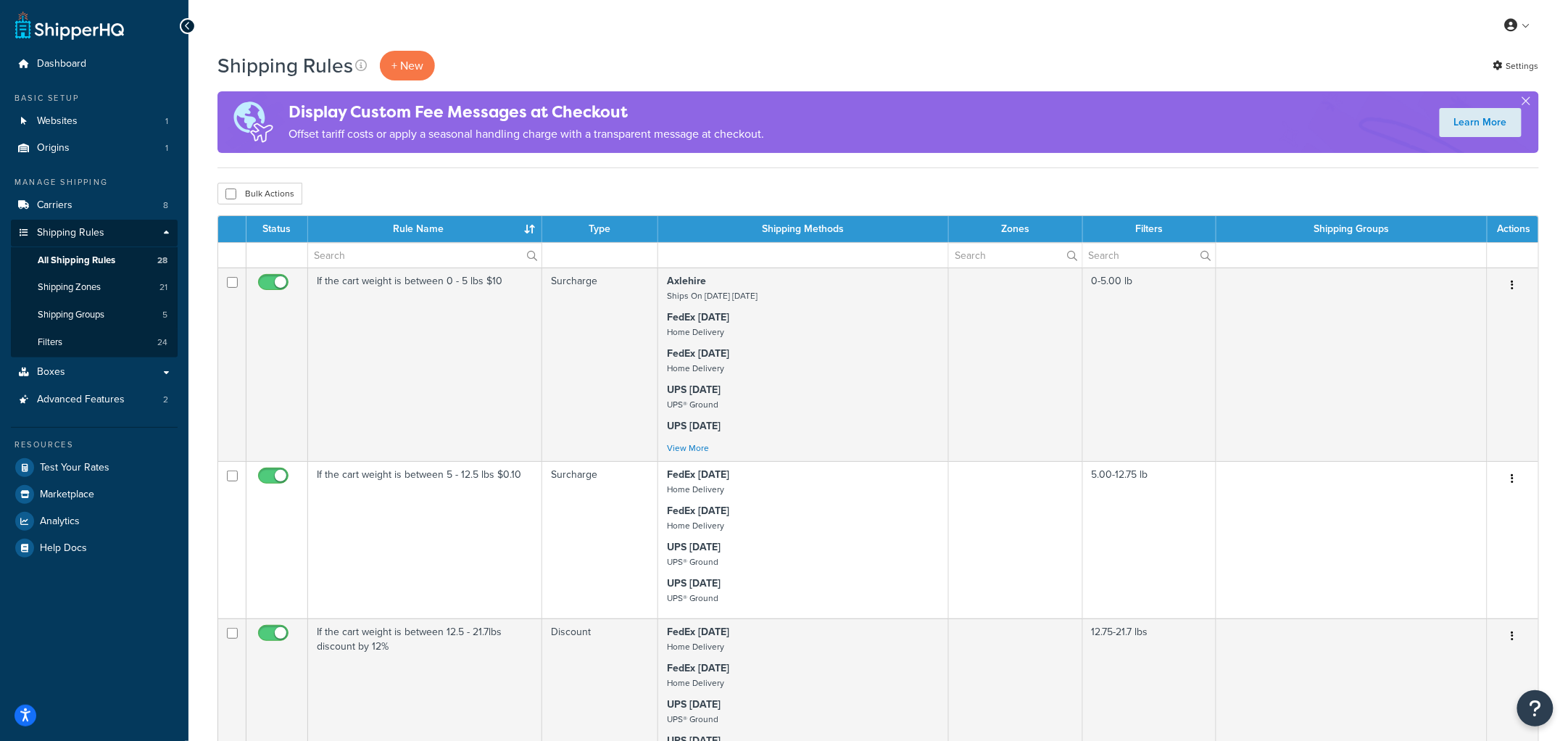
click at [95, 454] on div "Resources Test Your Rates Marketplace Analytics Help Docs" at bounding box center [94, 493] width 166 height 134
click at [95, 462] on span "Test Your Rates" at bounding box center [74, 468] width 69 height 12
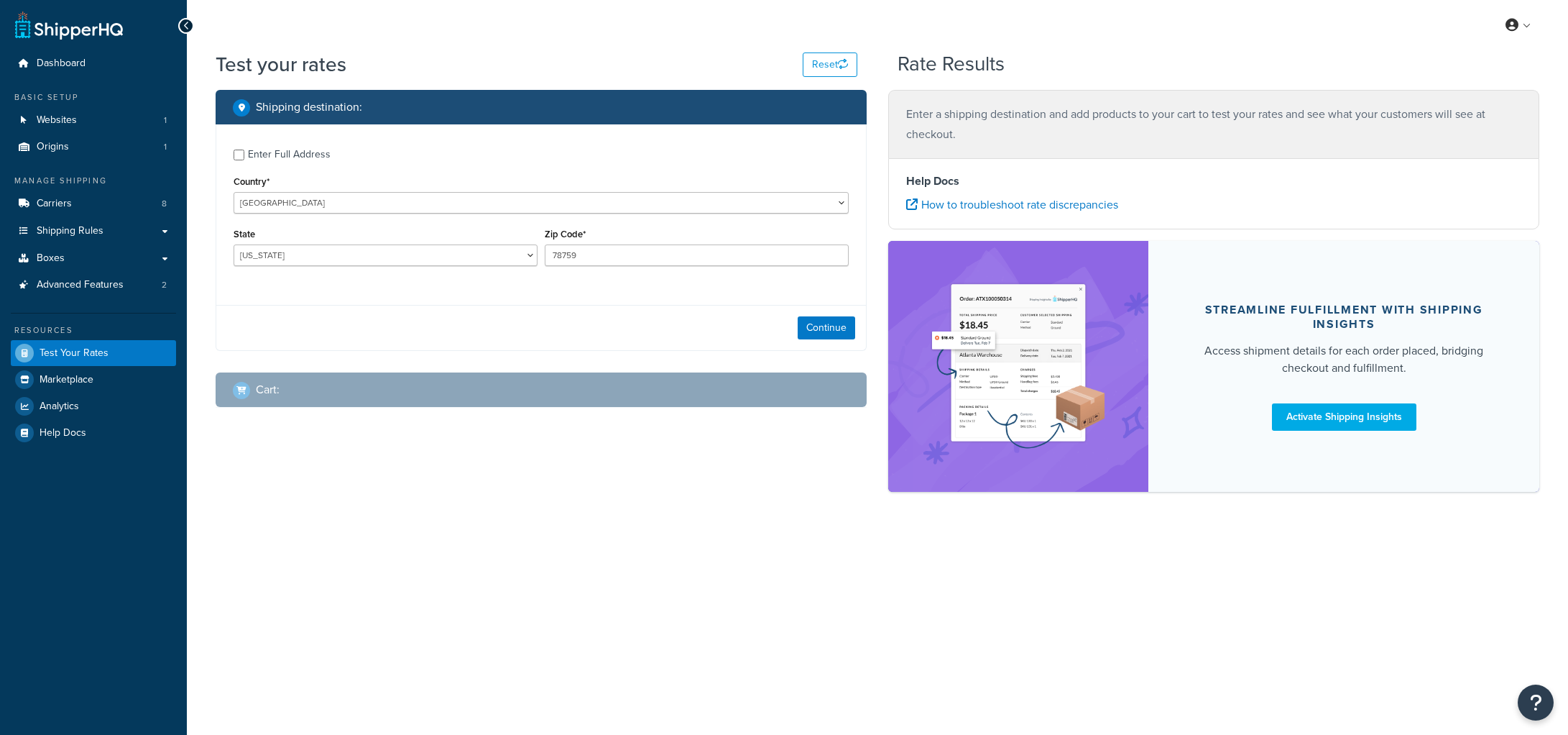
select select "TX"
drag, startPoint x: 583, startPoint y: 253, endPoint x: 513, endPoint y: 251, distance: 70.0
click at [513, 251] on div "State Alabama Alaska American Samoa Arizona Arkansas Armed Forces Americas Arme…" at bounding box center [541, 250] width 623 height 52
type input "76458"
click at [836, 326] on button "Continue" at bounding box center [826, 327] width 58 height 23
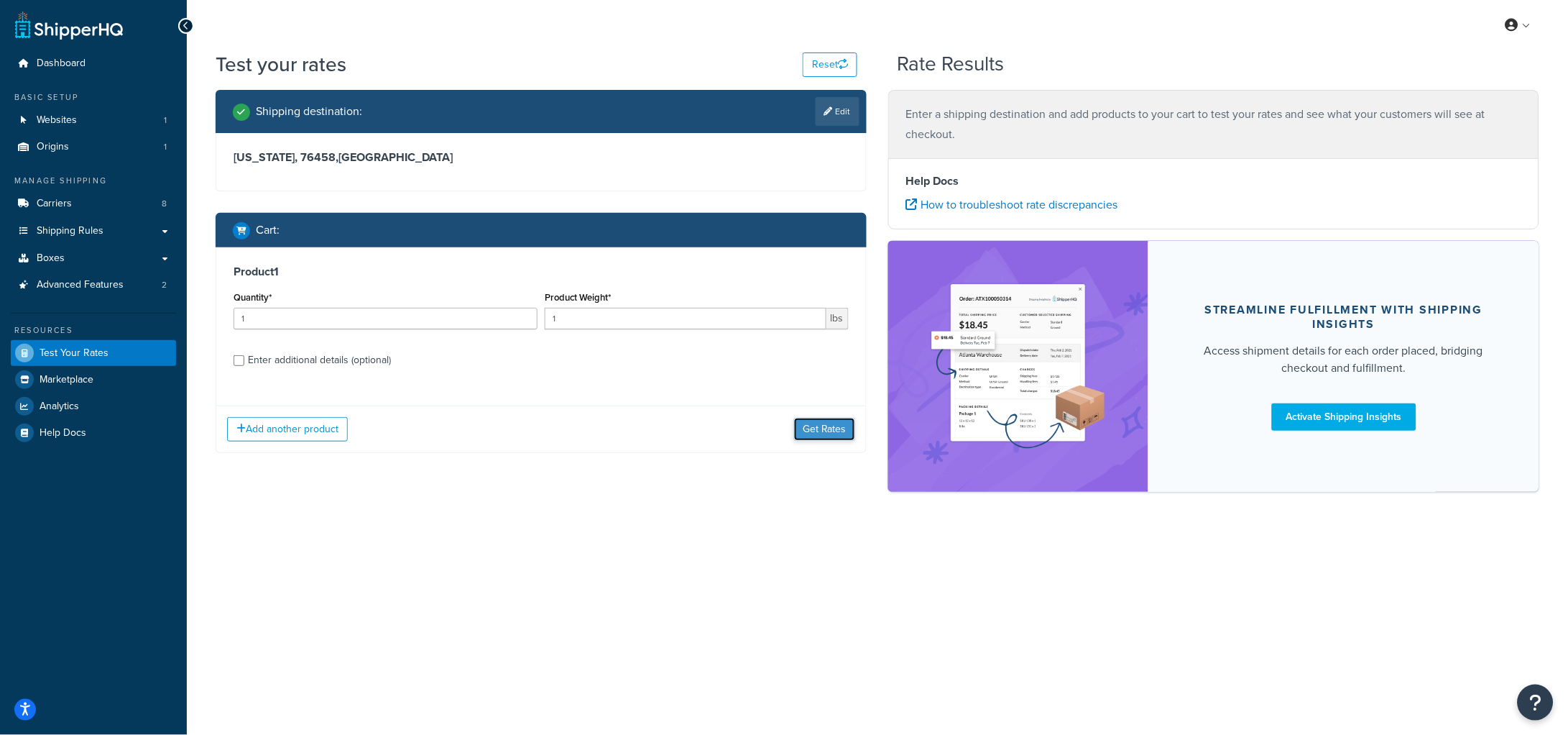
click at [825, 418] on button "Get Rates" at bounding box center [824, 429] width 61 height 23
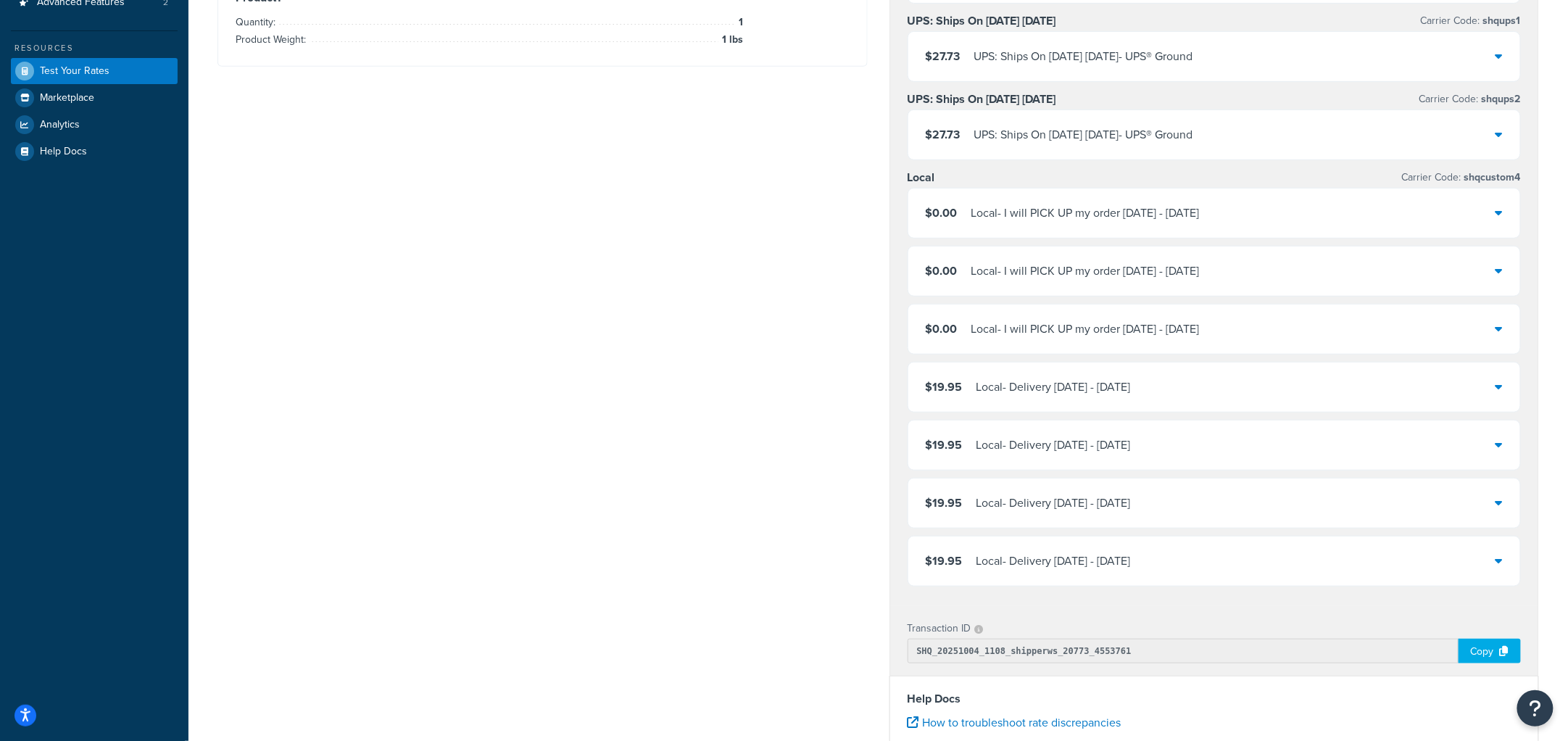
scroll to position [285, 0]
